Goal: Task Accomplishment & Management: Use online tool/utility

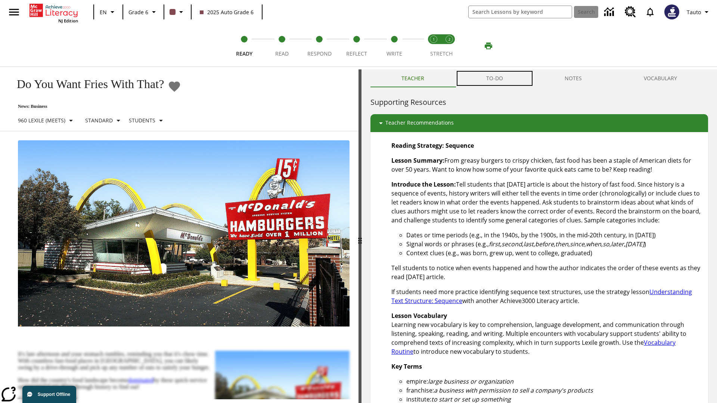
click at [495, 78] on button "TO-DO" at bounding box center [494, 78] width 79 height 18
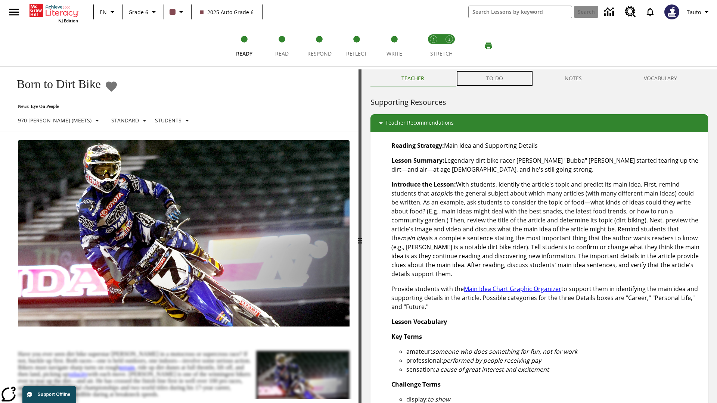
click at [495, 78] on button "TO-DO" at bounding box center [494, 78] width 79 height 18
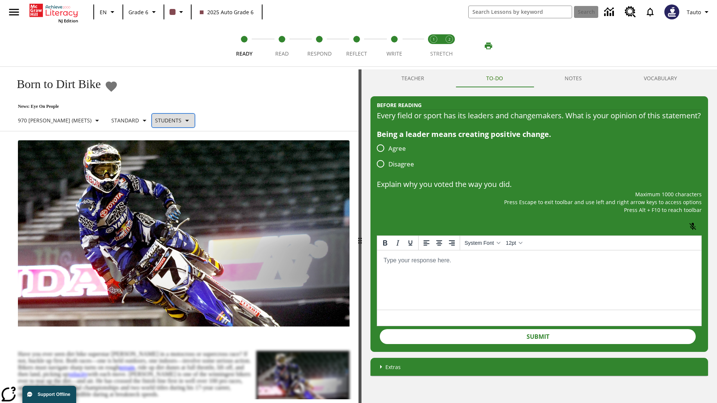
click at [155, 120] on p "Students" at bounding box center [168, 120] width 27 height 8
